Goal: Information Seeking & Learning: Understand process/instructions

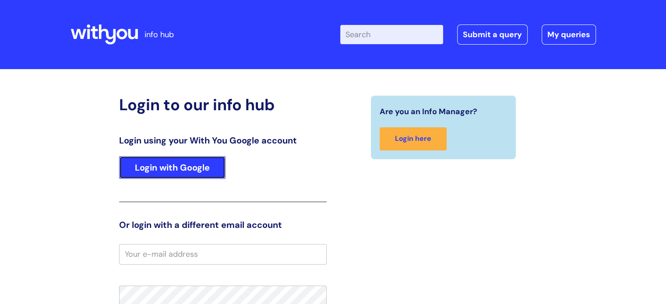
click at [195, 166] on link "Login with Google" at bounding box center [172, 167] width 106 height 23
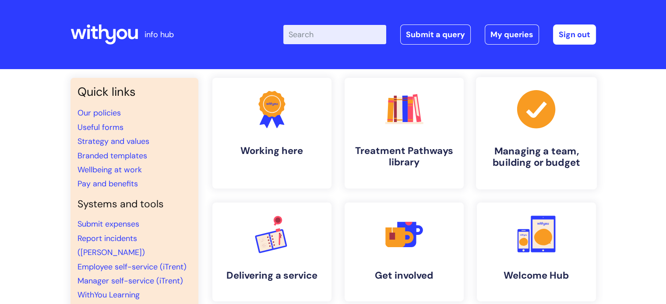
click at [536, 149] on h4 "Managing a team, building or budget" at bounding box center [536, 157] width 107 height 24
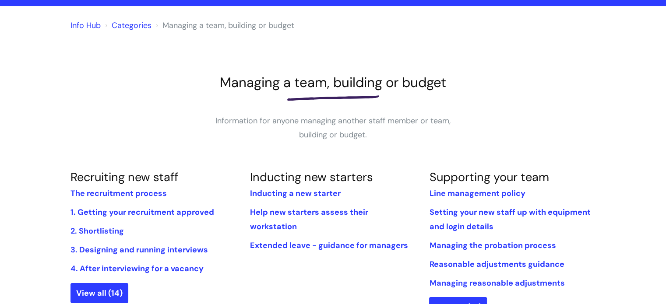
scroll to position [263, 0]
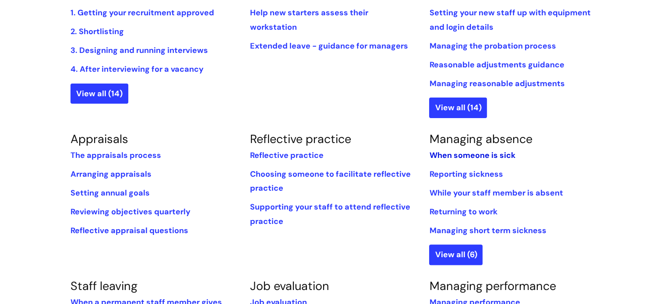
click at [458, 154] on link "When someone is sick" at bounding box center [472, 155] width 86 height 11
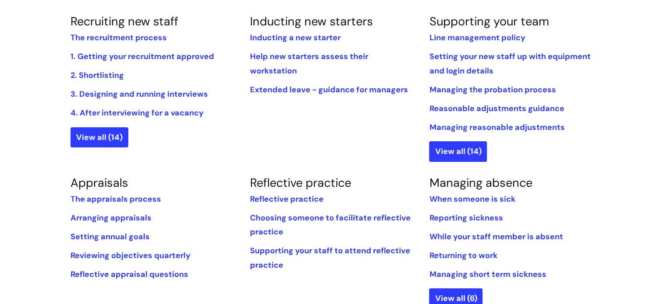
scroll to position [131, 0]
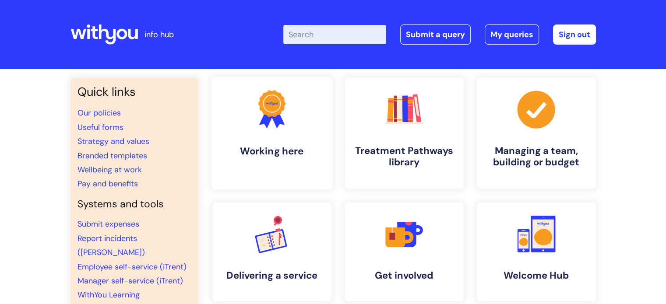
click at [246, 171] on link ".cls-1{fill:#f89b22;}.cls-1,.cls-2,.cls-3{stroke-width:0px;}.cls-2{fill:#2d3cff…" at bounding box center [271, 133] width 121 height 113
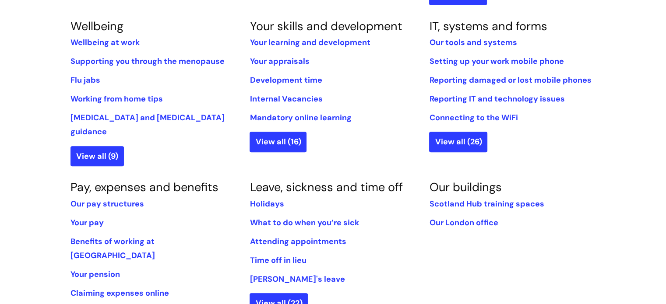
scroll to position [394, 0]
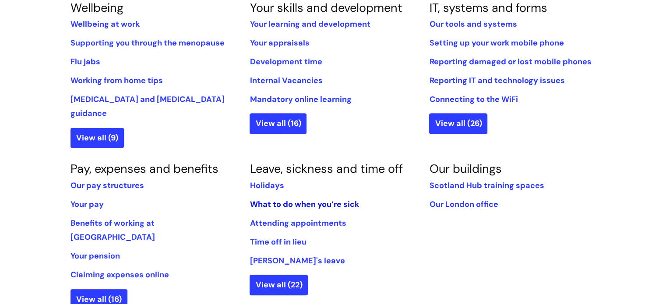
click at [266, 199] on link "What to do when you’re sick" at bounding box center [304, 204] width 109 height 11
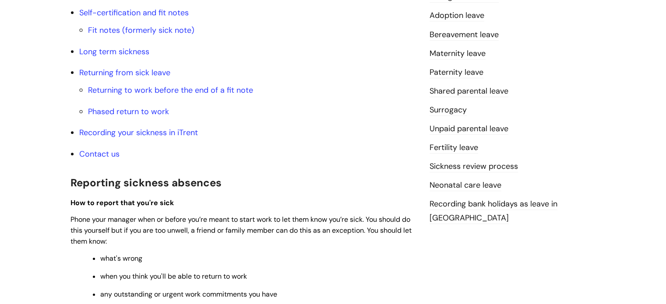
scroll to position [438, 0]
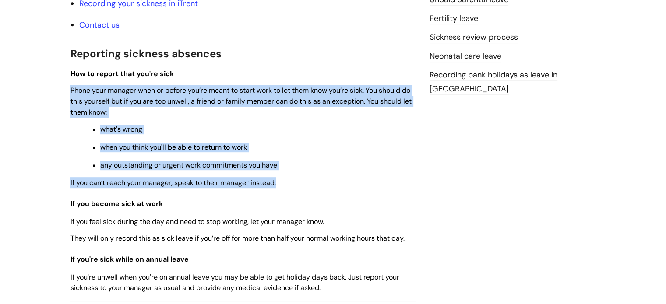
drag, startPoint x: 72, startPoint y: 88, endPoint x: 298, endPoint y: 176, distance: 242.6
copy div "Phone your manager when or before you’re meant to start work to let them know y…"
